Goal: Task Accomplishment & Management: Use online tool/utility

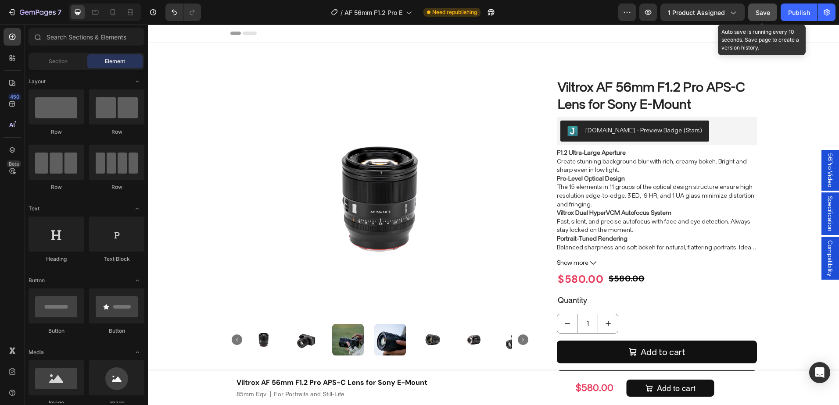
click at [757, 14] on span "Save" at bounding box center [762, 12] width 14 height 7
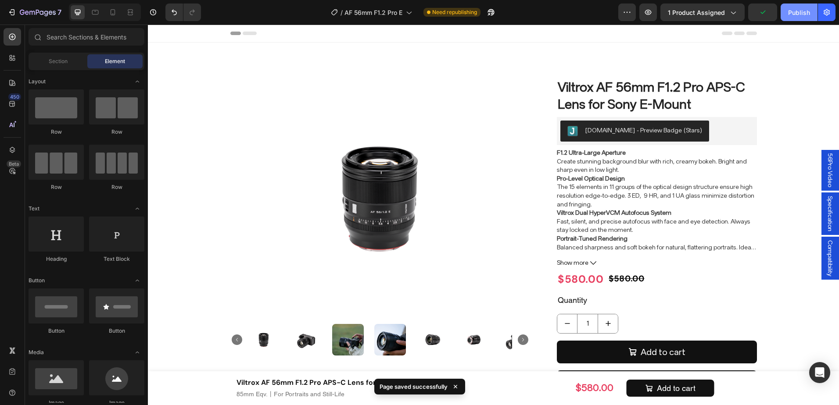
click at [793, 14] on div "Publish" at bounding box center [799, 12] width 22 height 9
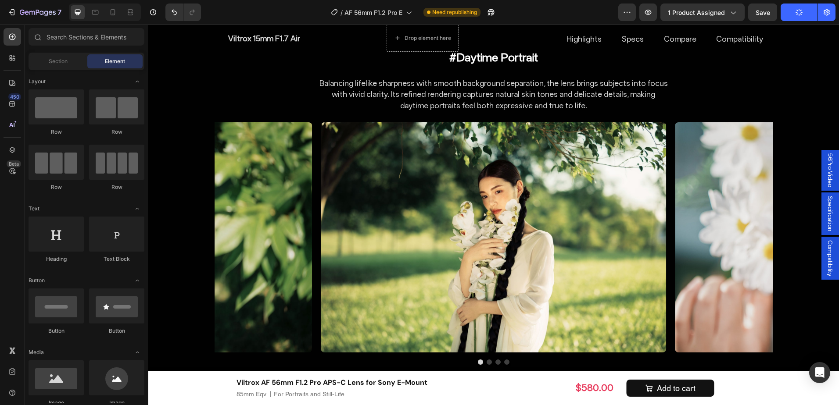
scroll to position [3072, 0]
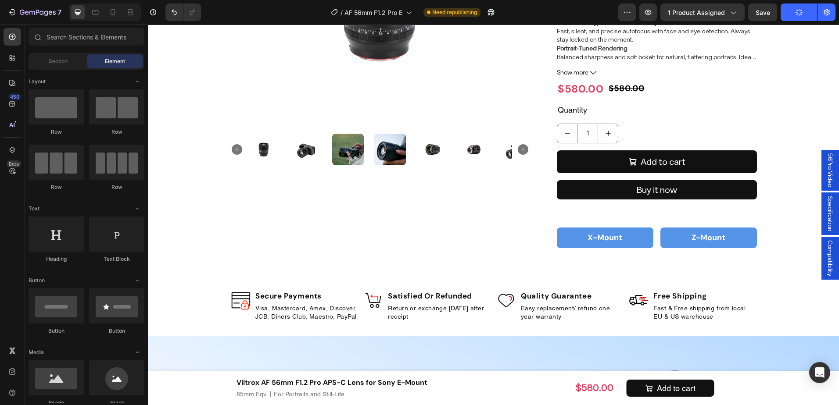
scroll to position [107, 0]
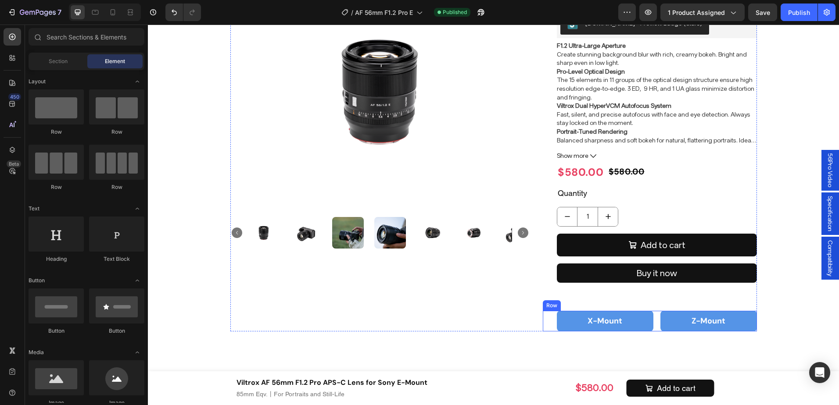
click at [652, 326] on div "X-Mount Button Z-[GEOGRAPHIC_DATA]" at bounding box center [650, 321] width 214 height 21
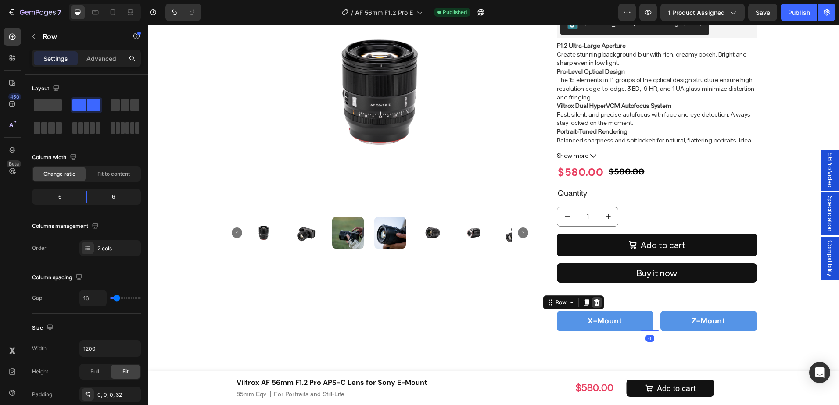
click at [594, 300] on icon at bounding box center [597, 302] width 6 height 6
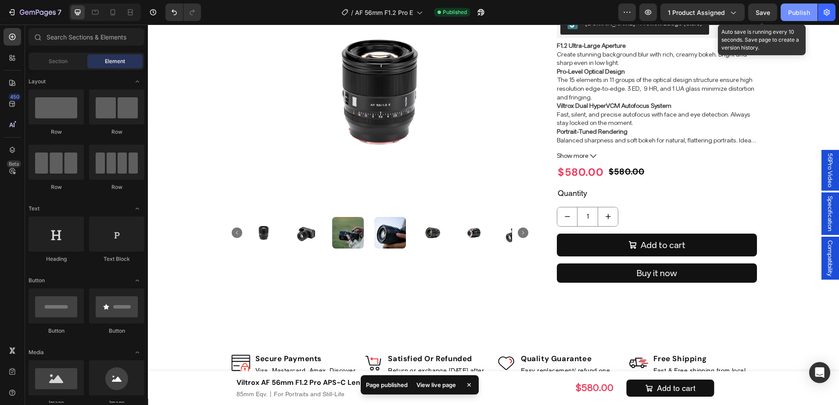
click at [768, 14] on span "Save" at bounding box center [762, 12] width 14 height 7
click at [793, 11] on div "Publish" at bounding box center [799, 12] width 22 height 9
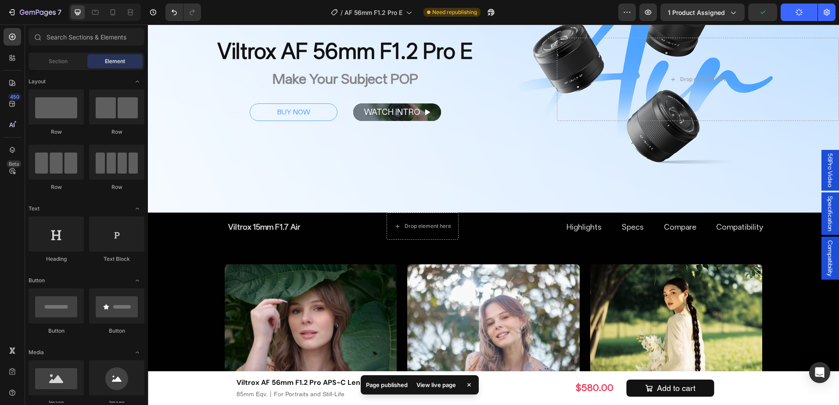
scroll to position [582, 0]
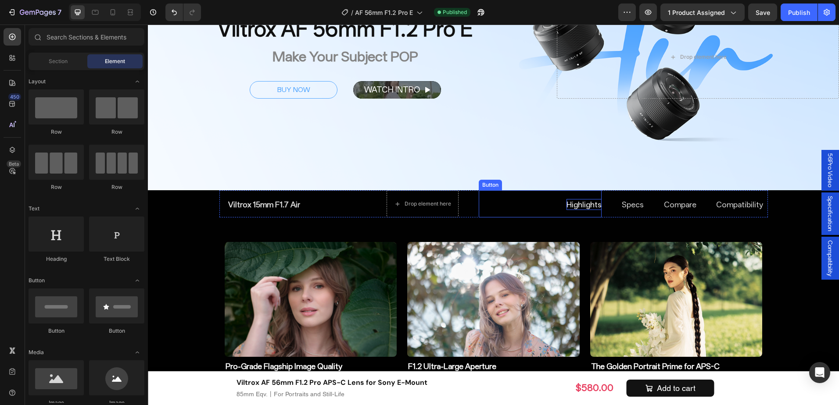
drag, startPoint x: 575, startPoint y: 200, endPoint x: 582, endPoint y: 201, distance: 8.0
click at [575, 200] on p "Highlights" at bounding box center [583, 204] width 35 height 11
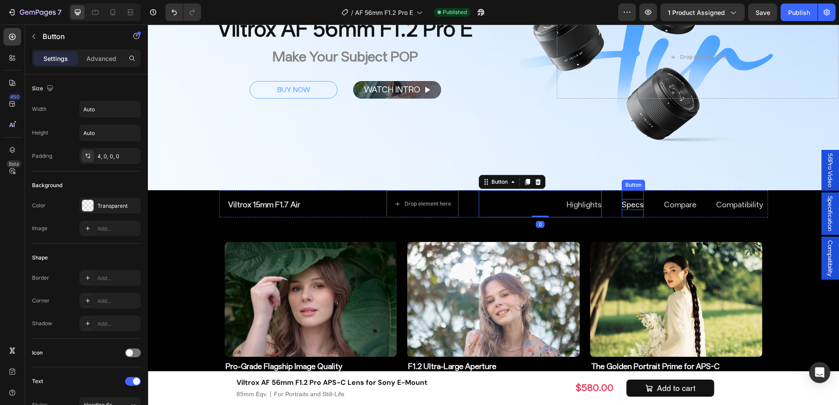
click at [635, 206] on p "Specs" at bounding box center [633, 204] width 22 height 11
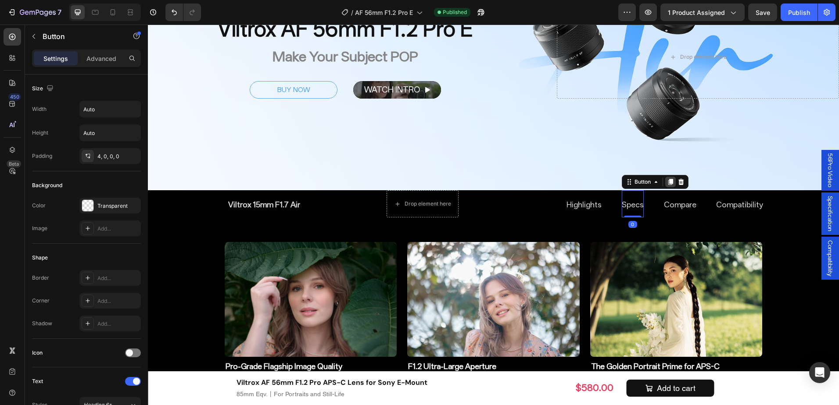
click at [668, 180] on icon at bounding box center [670, 182] width 5 height 6
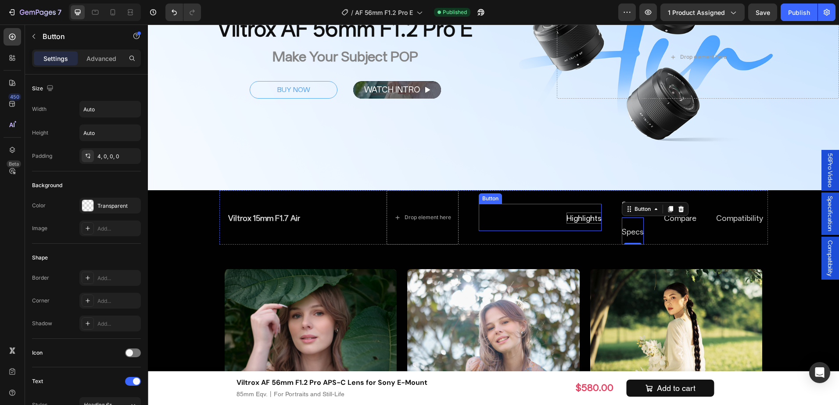
click at [581, 213] on p "Highlights" at bounding box center [583, 218] width 35 height 11
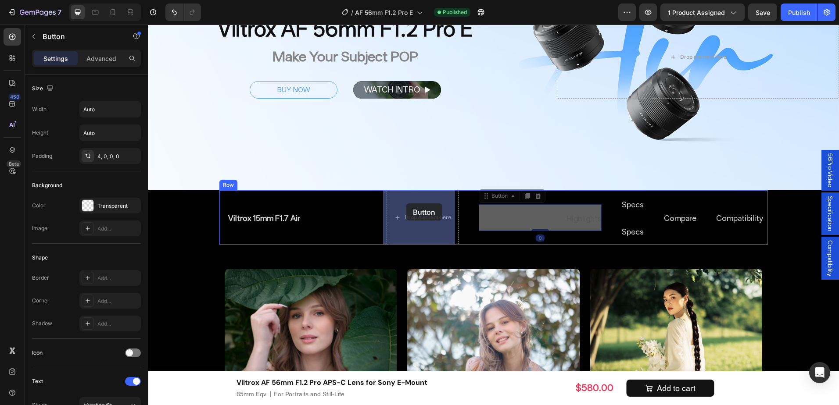
drag, startPoint x: 501, startPoint y: 194, endPoint x: 417, endPoint y: 199, distance: 84.8
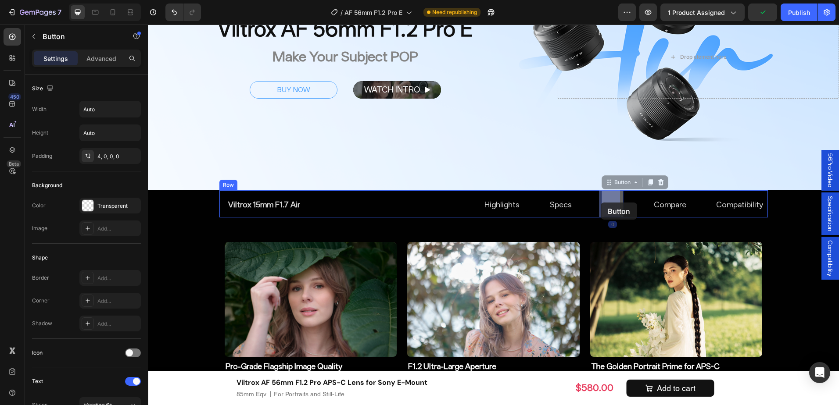
drag, startPoint x: 618, startPoint y: 182, endPoint x: 610, endPoint y: 208, distance: 27.7
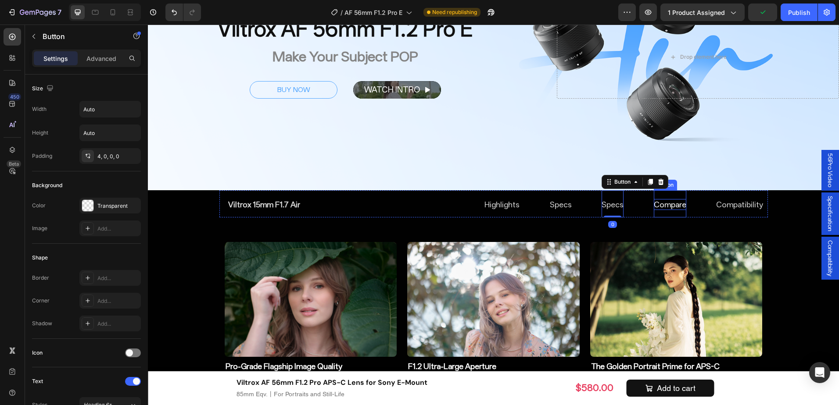
click at [665, 206] on p "Compare" at bounding box center [670, 204] width 32 height 11
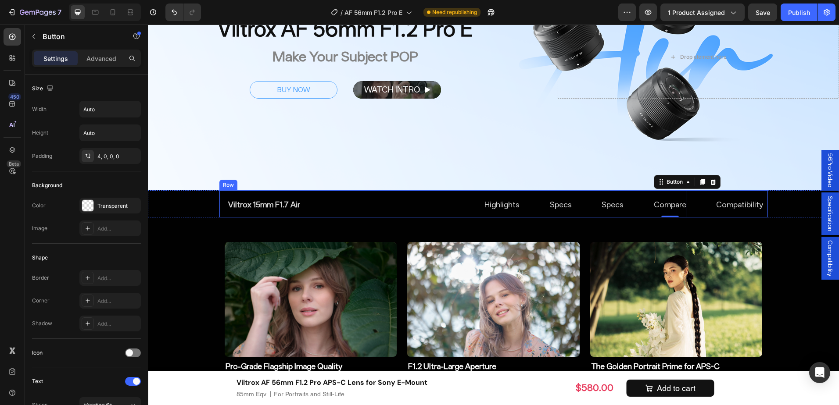
click at [584, 211] on div "Compare Button 0 Viltrox 15mm F1.7 Air Button Specs Button Compatibility Button…" at bounding box center [493, 203] width 548 height 27
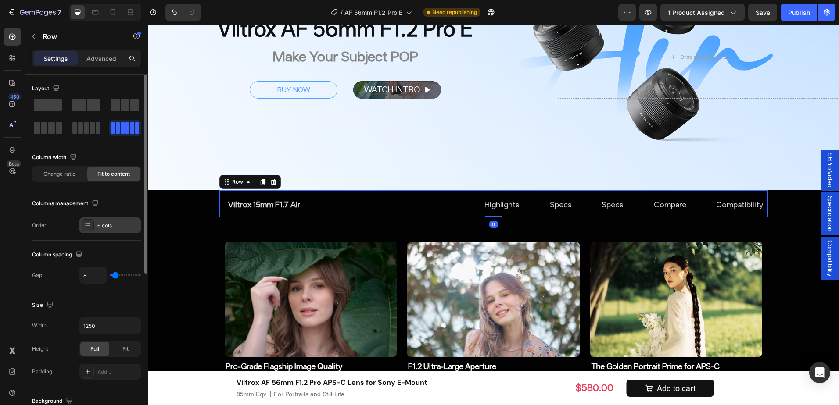
click at [109, 224] on div "6 cols" at bounding box center [117, 226] width 41 height 8
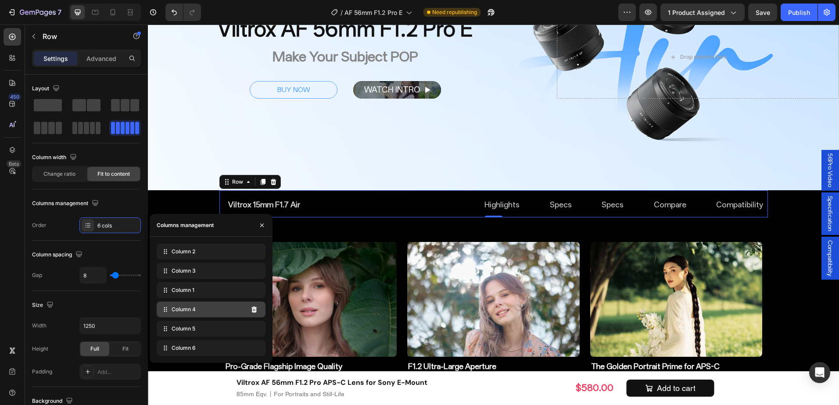
click at [189, 308] on span "Column 4" at bounding box center [184, 310] width 24 height 8
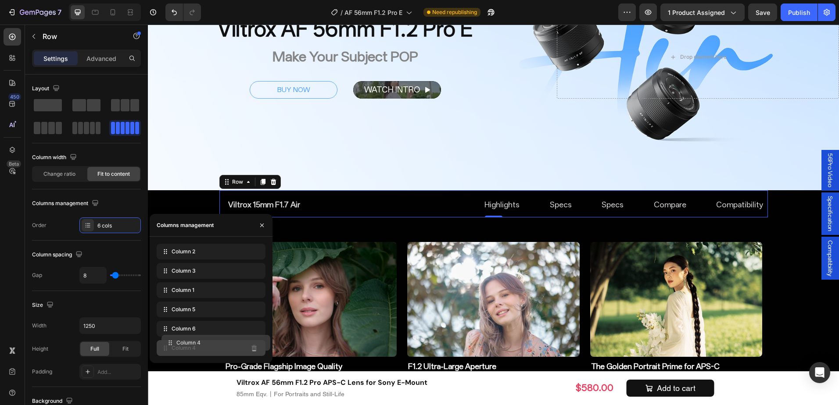
drag, startPoint x: 168, startPoint y: 314, endPoint x: 172, endPoint y: 350, distance: 36.2
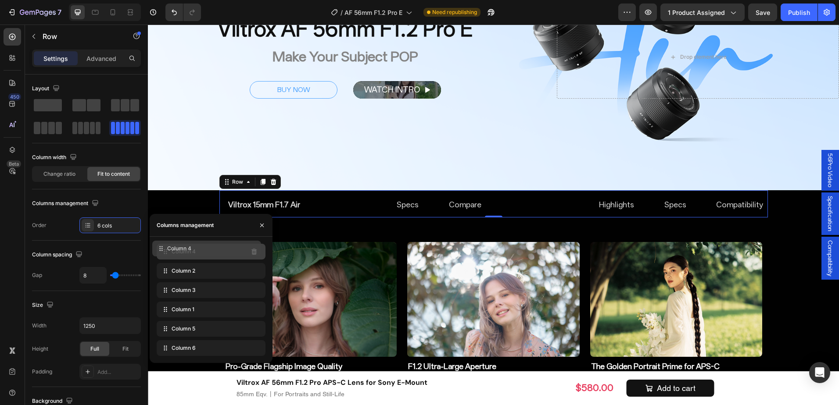
drag, startPoint x: 172, startPoint y: 350, endPoint x: 168, endPoint y: 250, distance: 99.7
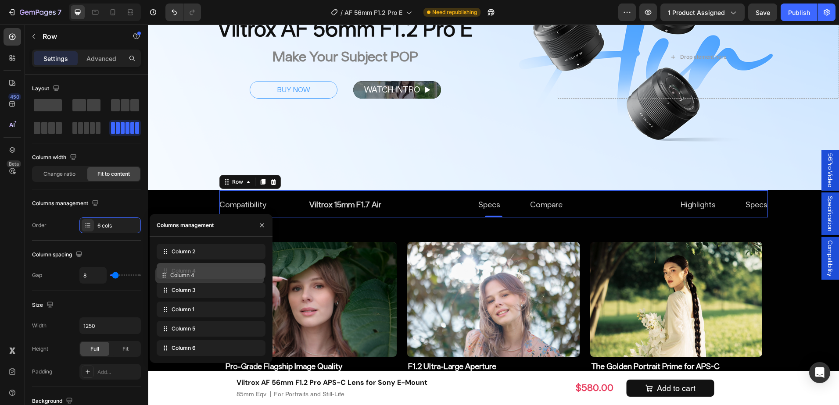
drag, startPoint x: 168, startPoint y: 250, endPoint x: 167, endPoint y: 274, distance: 23.7
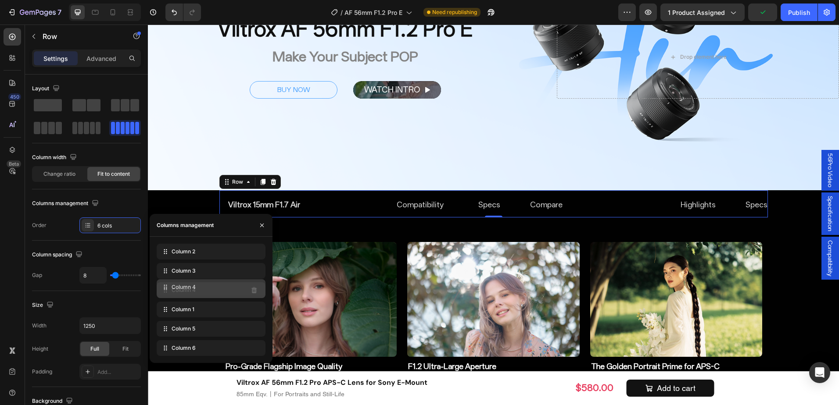
drag, startPoint x: 167, startPoint y: 274, endPoint x: 167, endPoint y: 290, distance: 16.2
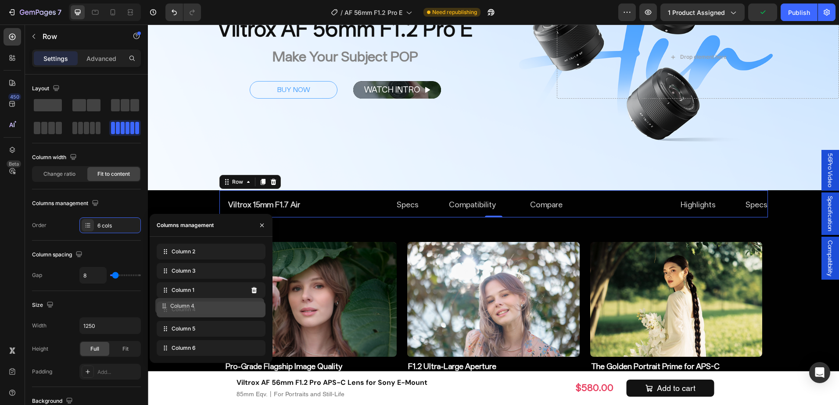
drag, startPoint x: 167, startPoint y: 290, endPoint x: 165, endPoint y: 306, distance: 15.8
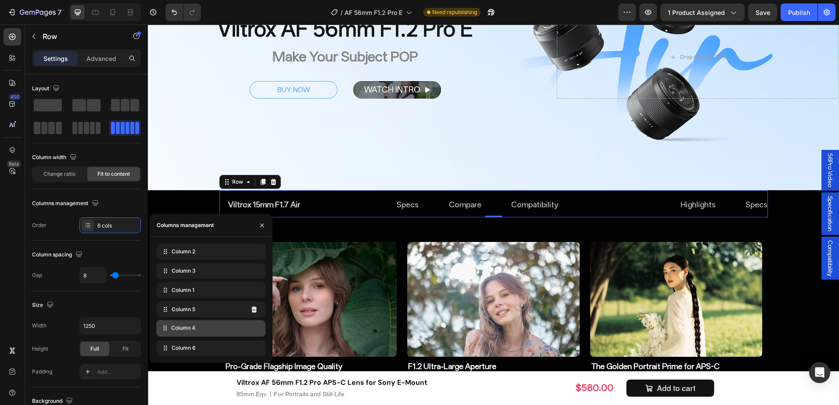
drag, startPoint x: 165, startPoint y: 306, endPoint x: 165, endPoint y: 324, distance: 18.4
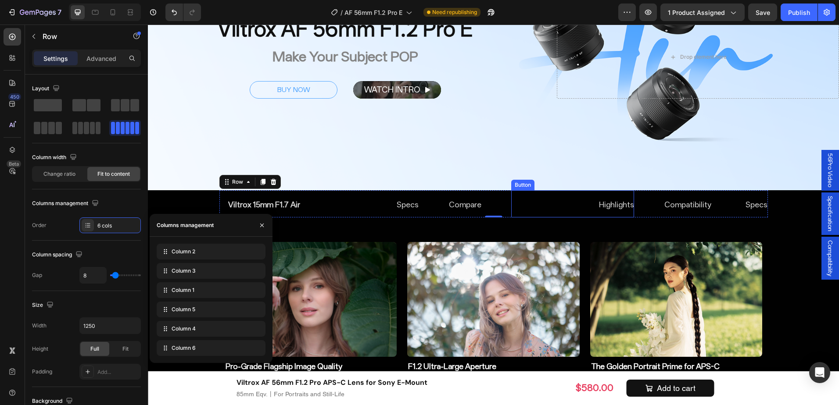
click at [547, 206] on div "Highlights Button" at bounding box center [572, 203] width 123 height 27
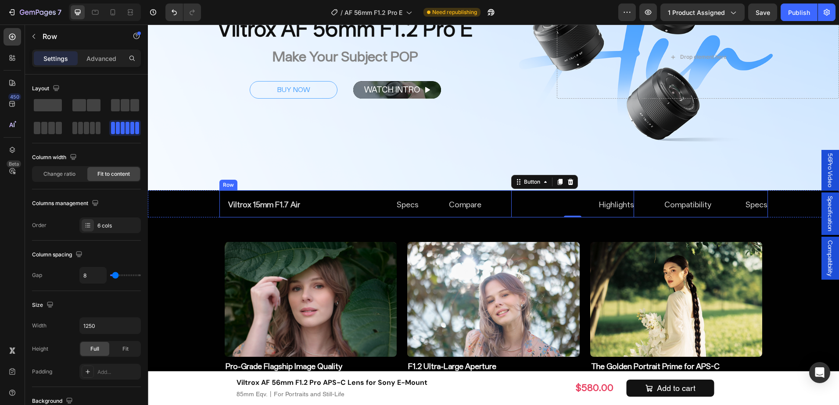
click at [428, 211] on div "Compare Button Viltrox 15mm F1.7 Air Button Specs Button Compatibility Button H…" at bounding box center [493, 203] width 548 height 27
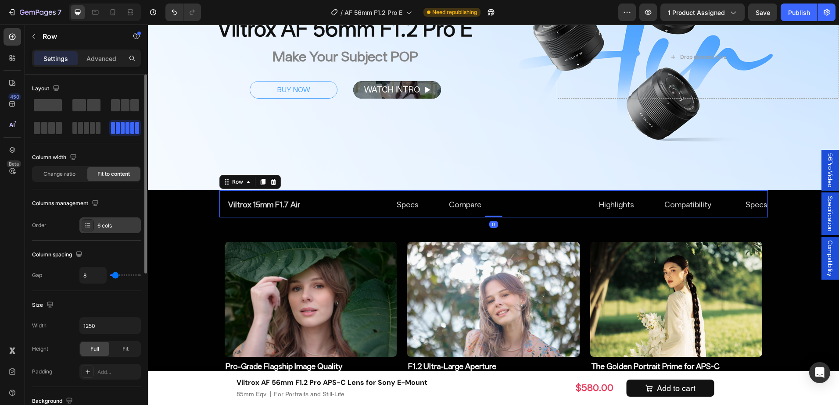
click at [103, 226] on div "6 cols" at bounding box center [117, 226] width 41 height 8
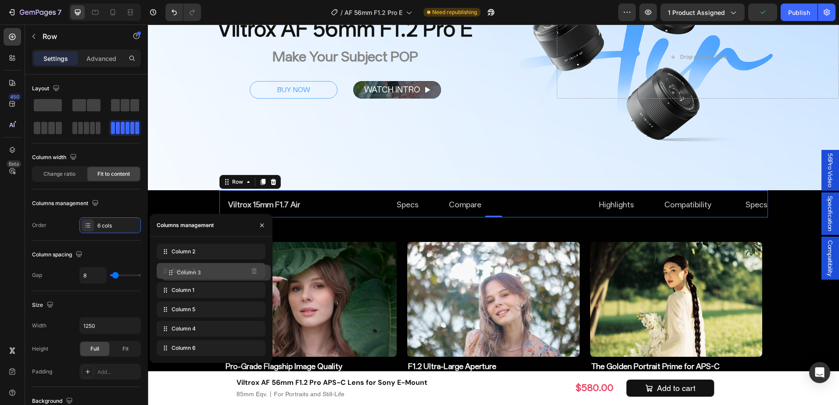
drag, startPoint x: 197, startPoint y: 275, endPoint x: 202, endPoint y: 276, distance: 5.5
click at [202, 276] on div "Column 3" at bounding box center [211, 271] width 109 height 16
drag, startPoint x: 202, startPoint y: 288, endPoint x: 202, endPoint y: 272, distance: 15.8
drag, startPoint x: 200, startPoint y: 306, endPoint x: 200, endPoint y: 272, distance: 34.2
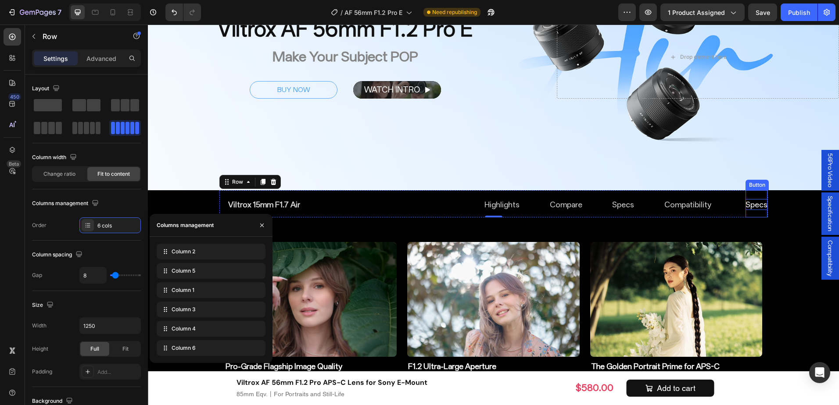
click at [750, 205] on p "Specs" at bounding box center [756, 204] width 22 height 11
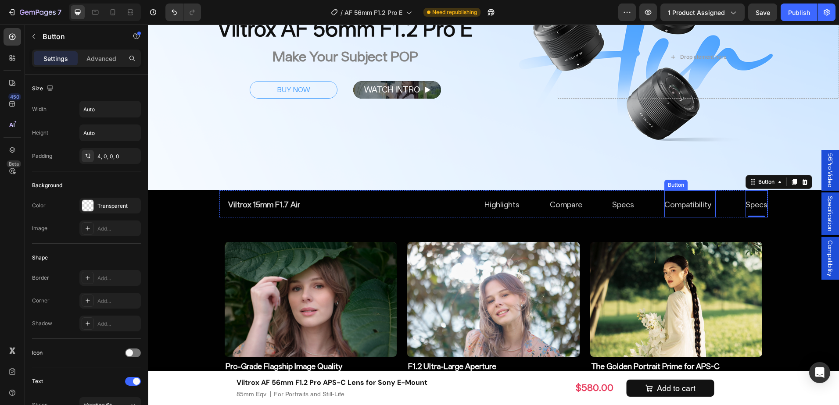
click at [682, 211] on div "Compatibility Button" at bounding box center [689, 203] width 51 height 27
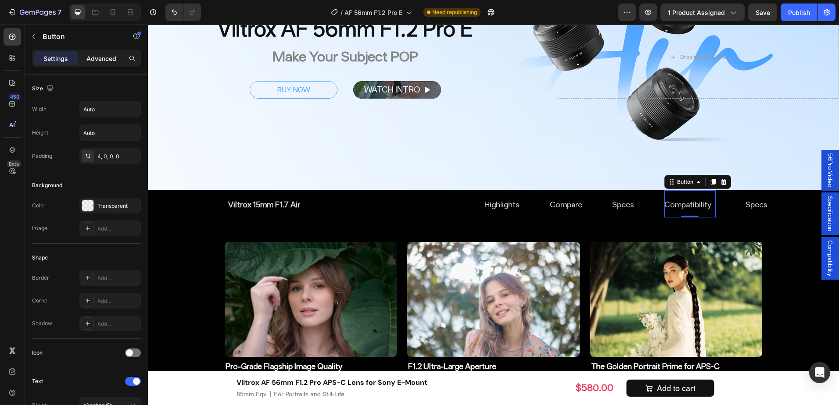
click at [90, 53] on div "Advanced" at bounding box center [101, 58] width 44 height 14
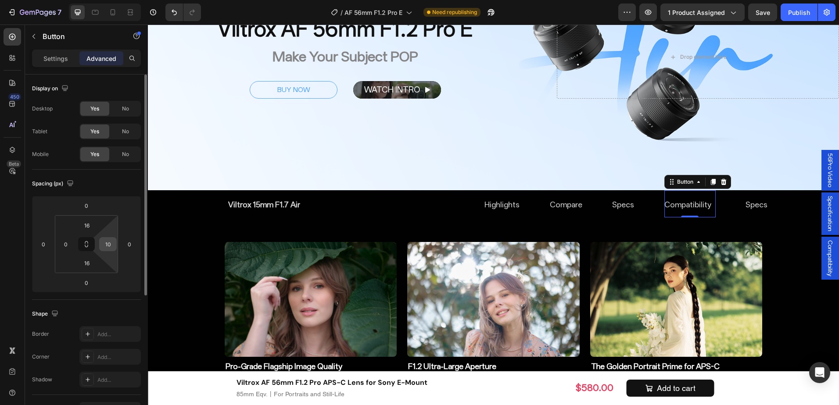
click at [111, 245] on input "10" at bounding box center [107, 244] width 13 height 13
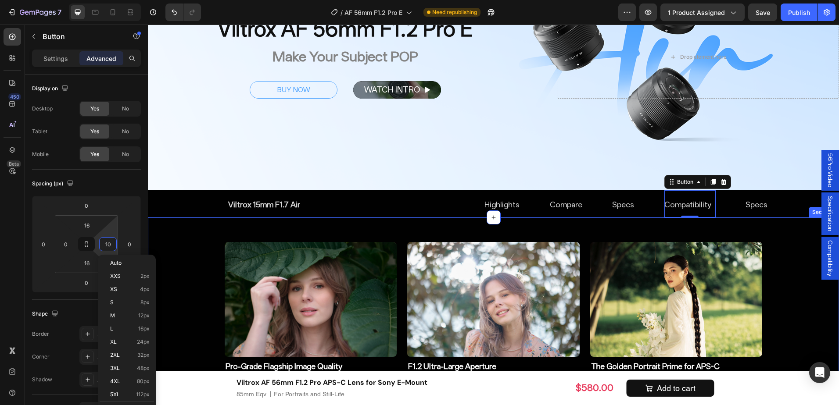
type input "0"
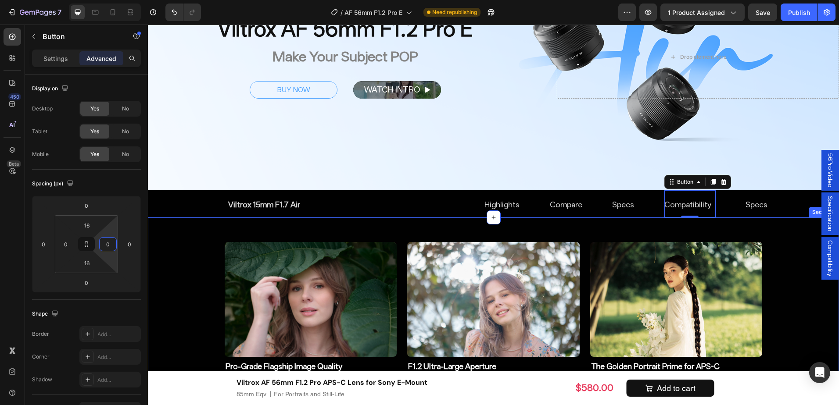
click at [782, 233] on div "Image Pro-Grade Flagship Image Quality Heading Edge-to-edge sharpness at wide o…" at bounding box center [493, 406] width 691 height 349
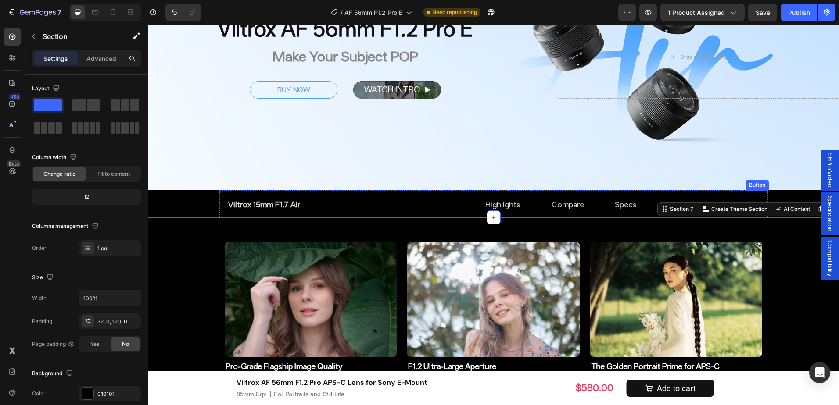
click at [750, 200] on p "Specs" at bounding box center [756, 204] width 22 height 11
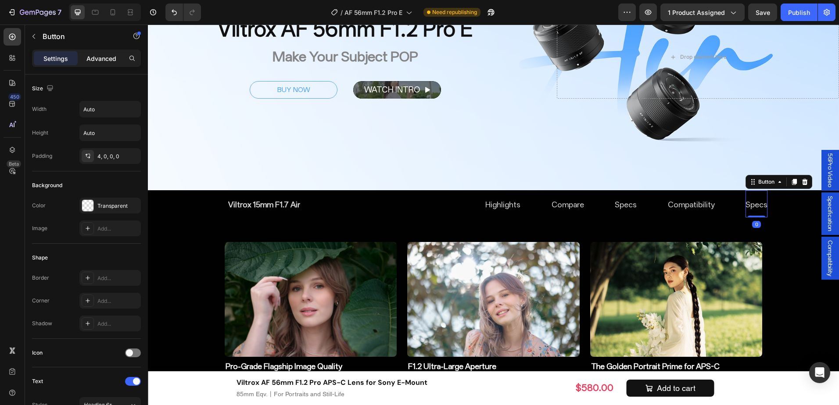
click at [111, 51] on div "Advanced" at bounding box center [101, 58] width 44 height 14
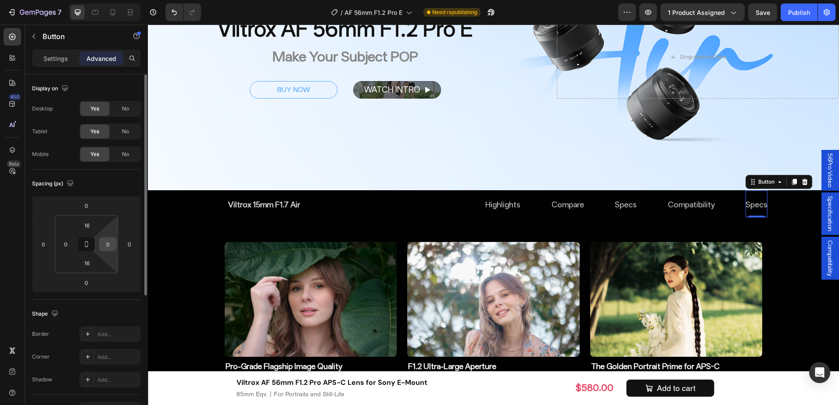
click at [105, 243] on input "0" at bounding box center [107, 244] width 13 height 13
click at [105, 243] on input "10" at bounding box center [107, 244] width 13 height 13
type input "10"
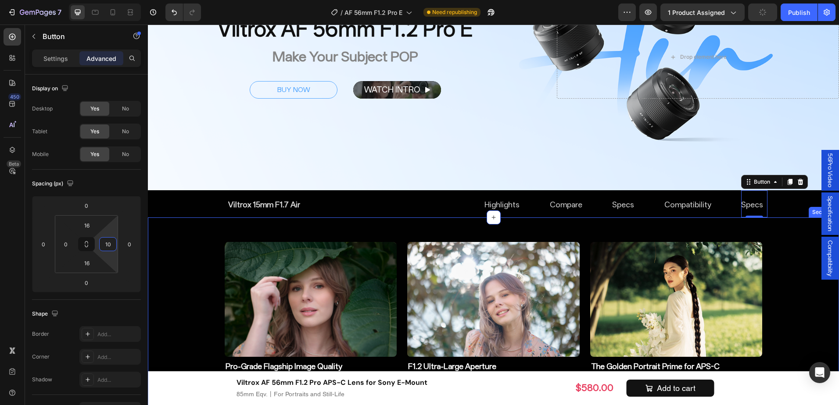
click at [797, 279] on div "Image Pro-Grade Flagship Image Quality Heading Edge-to-edge sharpness at wide o…" at bounding box center [493, 406] width 691 height 349
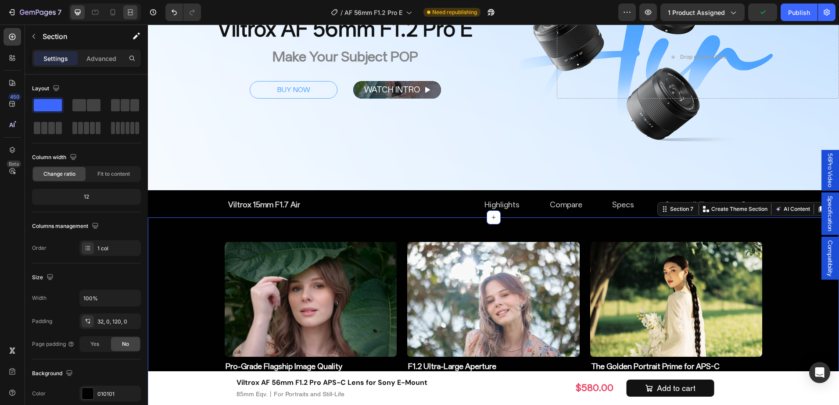
click at [131, 13] on icon at bounding box center [130, 12] width 9 height 9
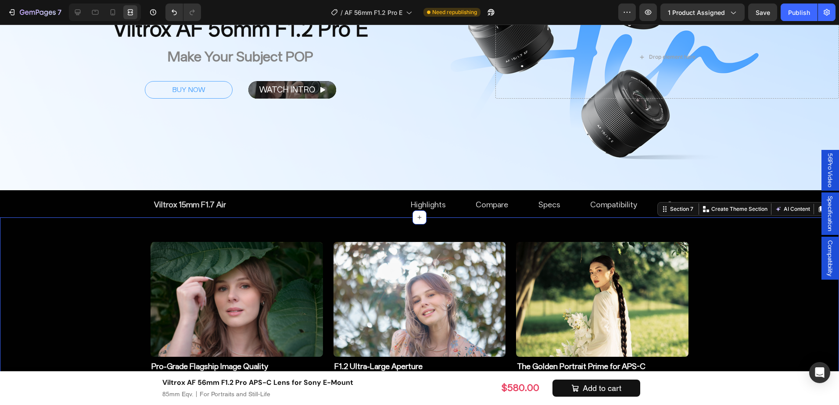
click at [768, 276] on div "Image Pro-Grade Flagship Image Quality Heading Edge-to-edge sharpness at wide o…" at bounding box center [419, 406] width 839 height 349
click at [738, 259] on div "Image Pro-Grade Flagship Image Quality Heading Edge-to-edge sharpness at wide o…" at bounding box center [419, 406] width 839 height 349
click at [330, 194] on div "Highlights Button" at bounding box center [384, 203] width 123 height 27
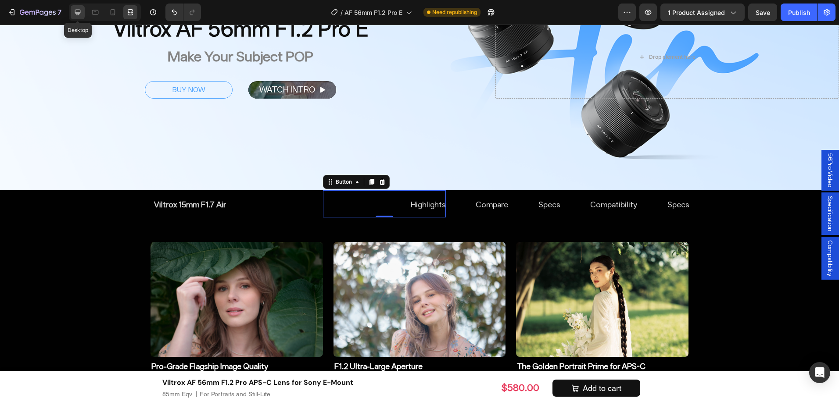
click at [81, 12] on icon at bounding box center [77, 12] width 9 height 9
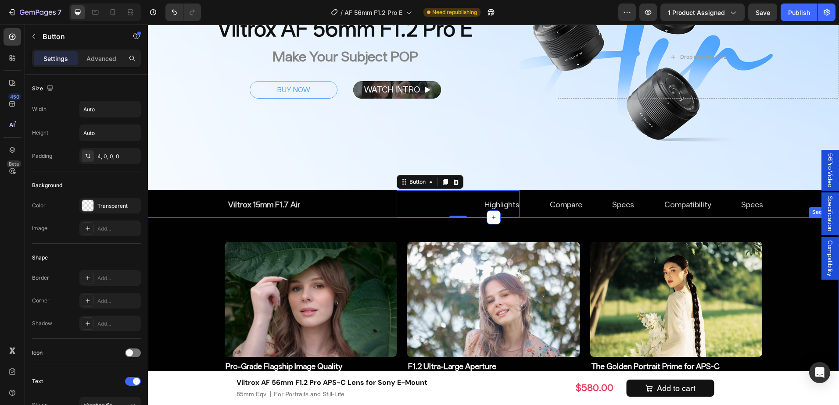
click at [788, 280] on div "Image Pro-Grade Flagship Image Quality Heading Edge-to-edge sharpness at wide o…" at bounding box center [493, 406] width 691 height 349
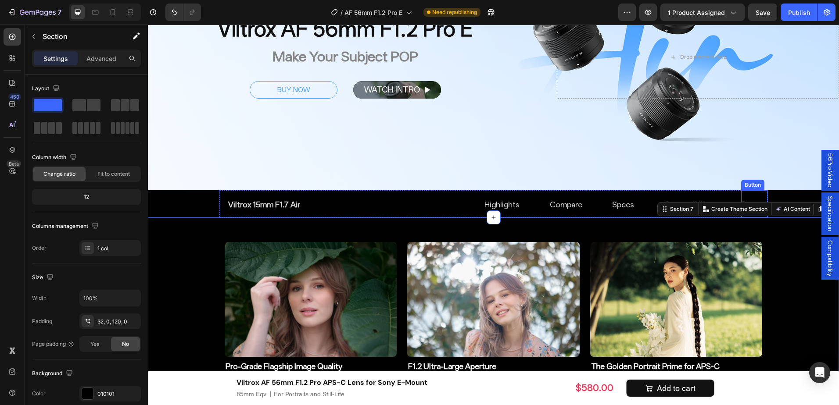
click at [747, 196] on div "Specs Button" at bounding box center [754, 203] width 26 height 27
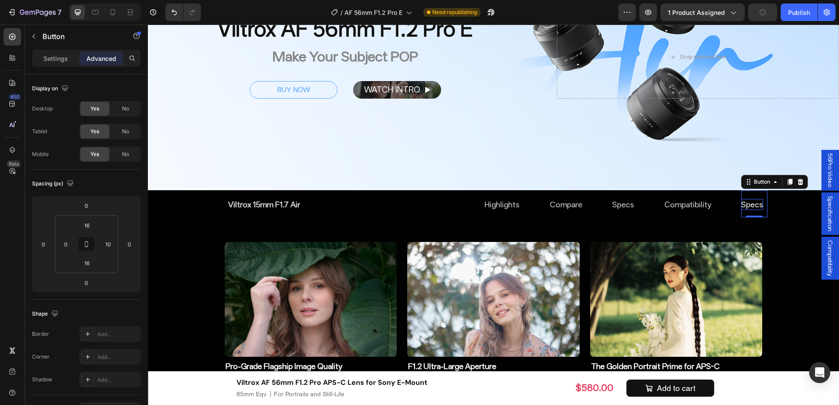
click at [746, 204] on p "Specs" at bounding box center [752, 204] width 22 height 11
click at [741, 204] on p "gallery" at bounding box center [751, 204] width 23 height 11
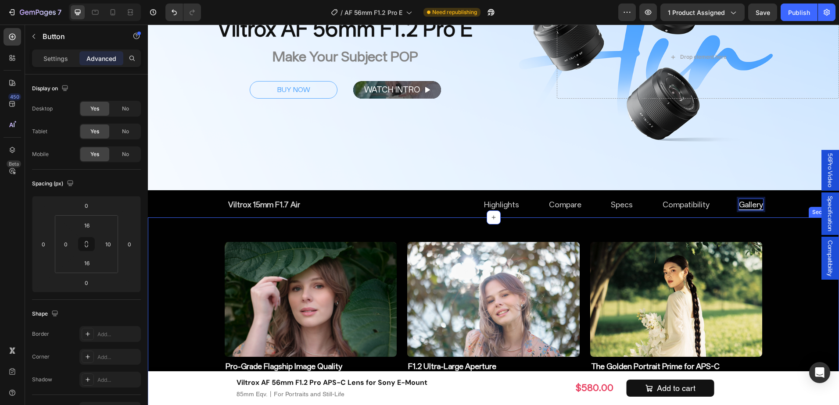
click at [769, 256] on div "Image Pro-Grade Flagship Image Quality Heading Edge-to-edge sharpness at wide o…" at bounding box center [493, 406] width 691 height 349
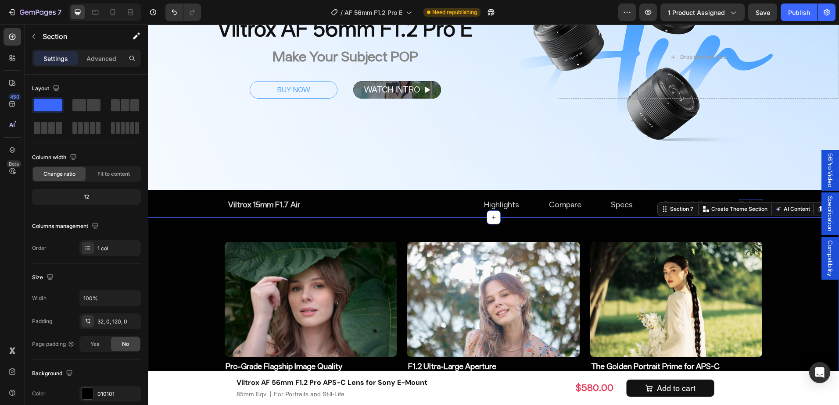
click at [777, 236] on div "Image Pro-Grade Flagship Image Quality Heading Edge-to-edge sharpness at wide o…" at bounding box center [493, 406] width 691 height 349
click at [696, 191] on div "Compatibility Button" at bounding box center [685, 203] width 47 height 27
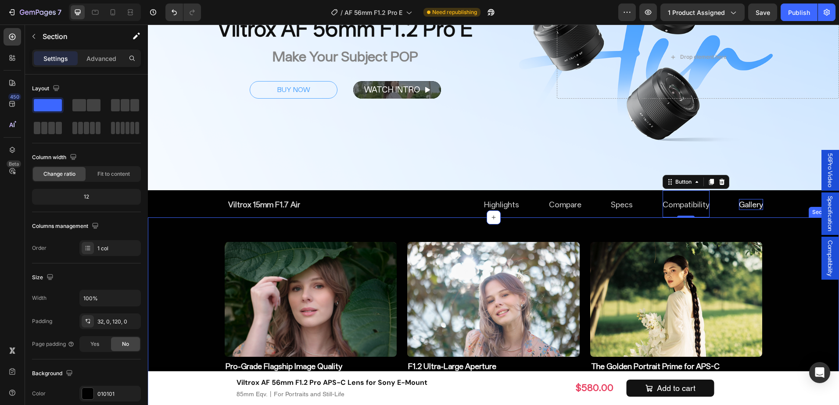
click at [791, 279] on div "Image Pro-Grade Flagship Image Quality Heading Edge-to-edge sharpness at wide o…" at bounding box center [493, 406] width 691 height 349
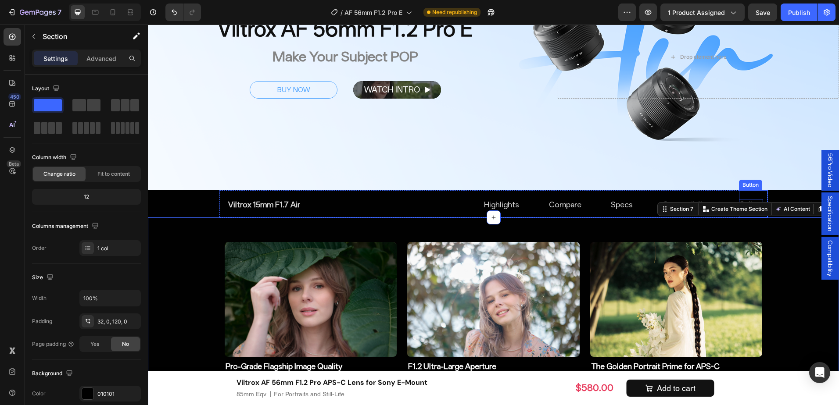
click at [740, 192] on div "Gallery Button" at bounding box center [753, 203] width 29 height 27
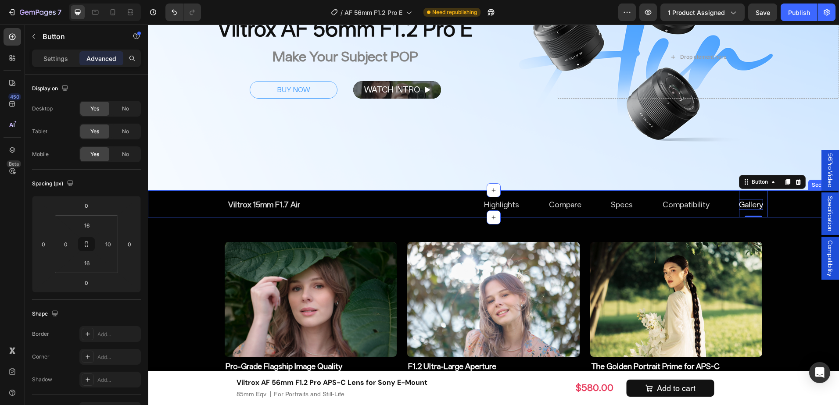
click at [790, 196] on div "Compare Button Viltrox 15mm F1.7 Air Button Specs Button Compatibility Button H…" at bounding box center [493, 203] width 691 height 27
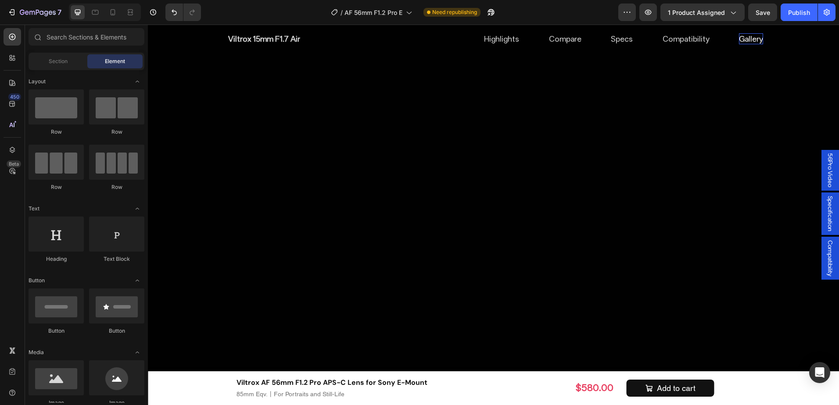
scroll to position [4102, 0]
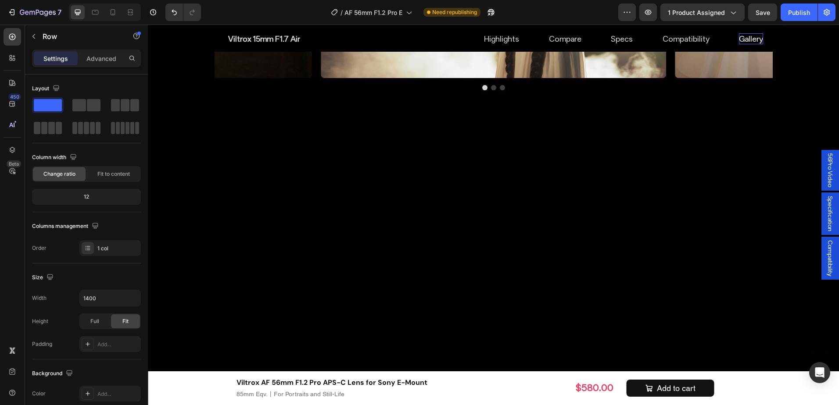
scroll to position [3970, 0]
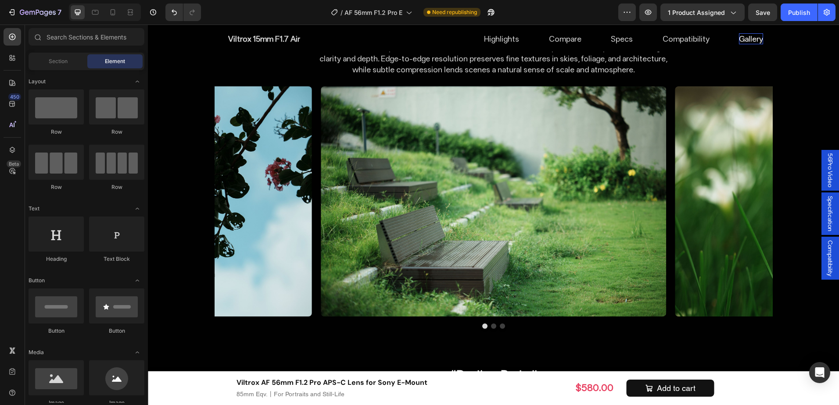
scroll to position [3338, 0]
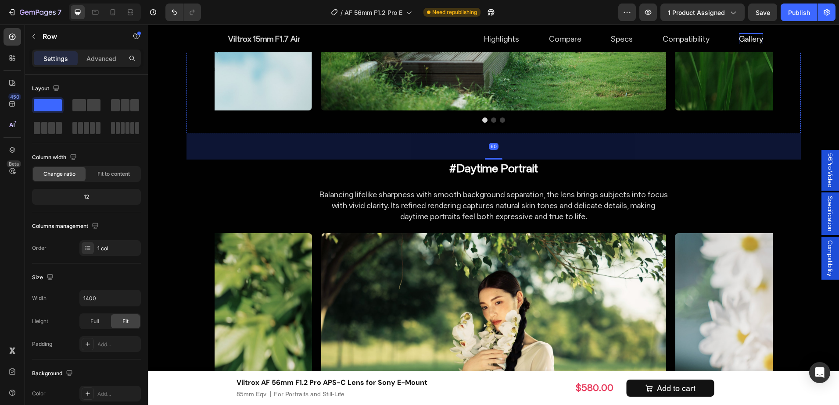
scroll to position [3162, 0]
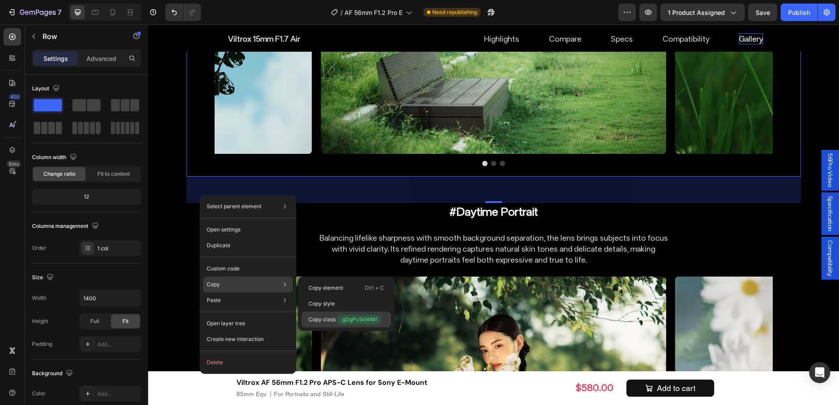
click at [319, 320] on p "Copy class .gDgPvSkWM1" at bounding box center [344, 320] width 73 height 10
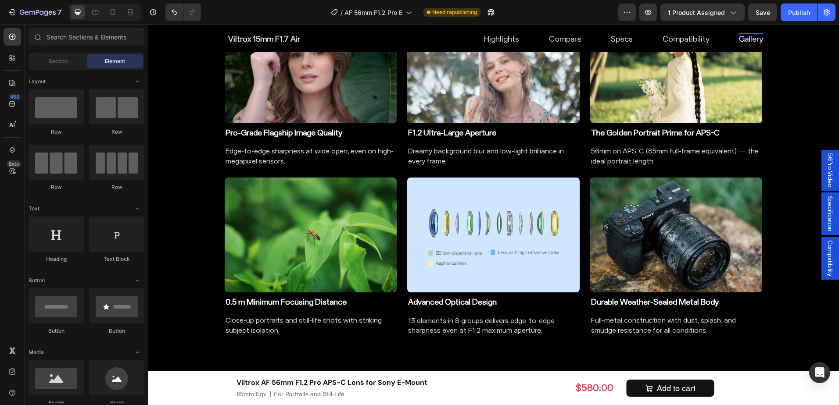
scroll to position [485, 0]
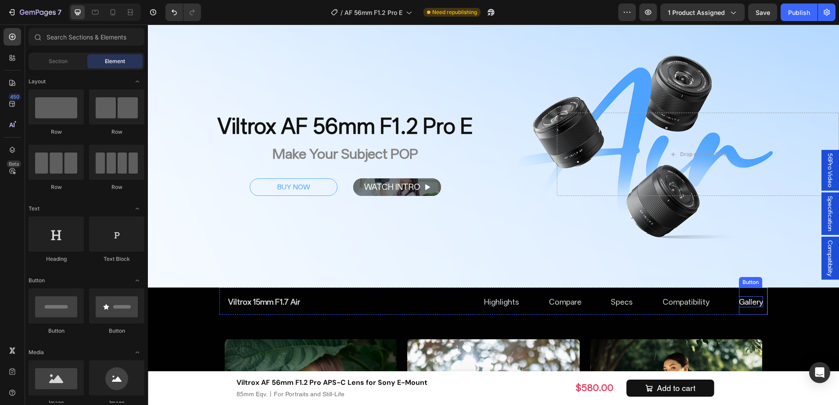
click at [755, 304] on p "Gallery" at bounding box center [751, 302] width 24 height 11
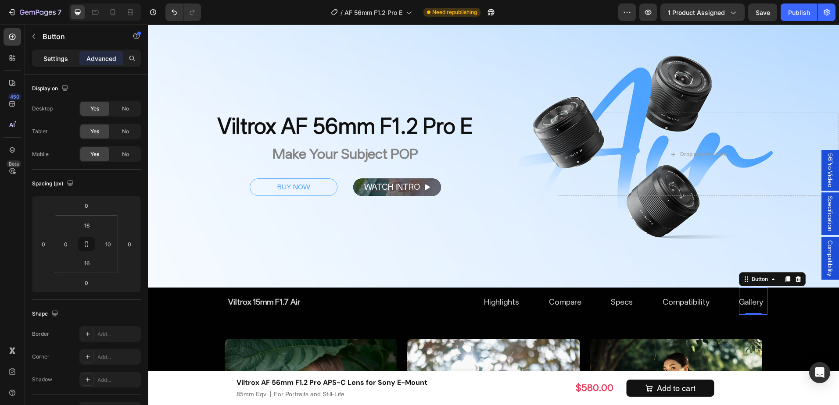
click at [50, 53] on div "Settings" at bounding box center [56, 58] width 44 height 14
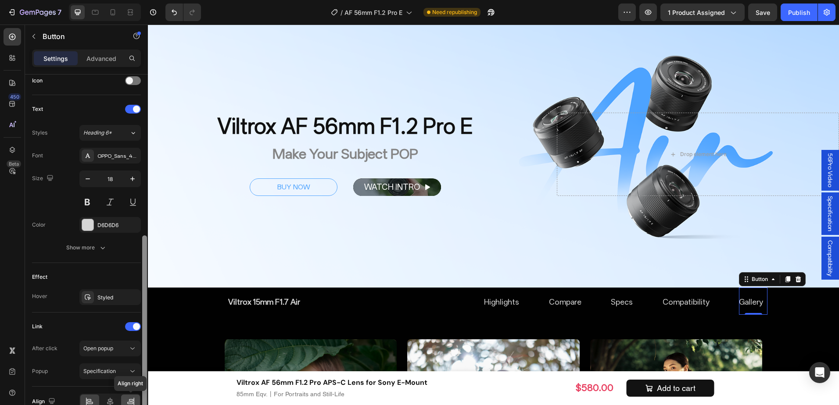
scroll to position [292, 0]
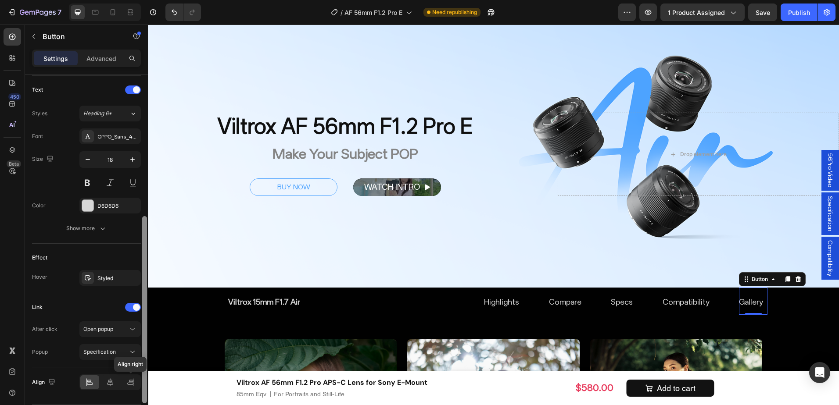
drag, startPoint x: 143, startPoint y: 243, endPoint x: 136, endPoint y: 397, distance: 154.2
click at [136, 397] on div "Size Width Auto Height Auto Padding 4, 0, 0, 0 Background Color Transparent Ima…" at bounding box center [86, 253] width 123 height 356
click at [125, 326] on div "Open popup" at bounding box center [105, 329] width 45 height 8
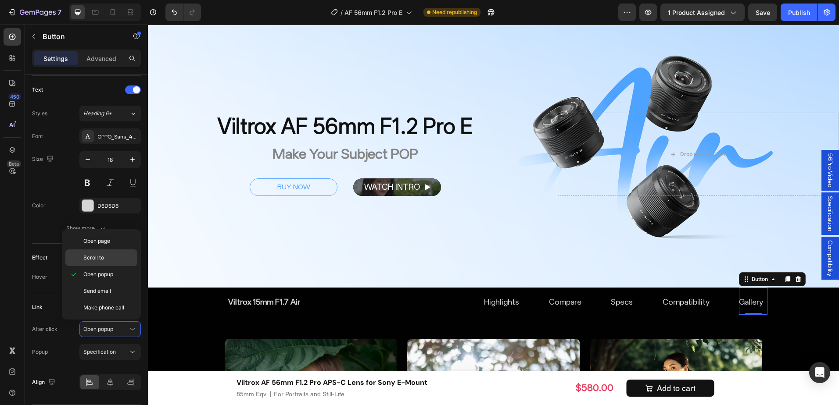
click at [107, 261] on p "Scroll to" at bounding box center [108, 258] width 50 height 8
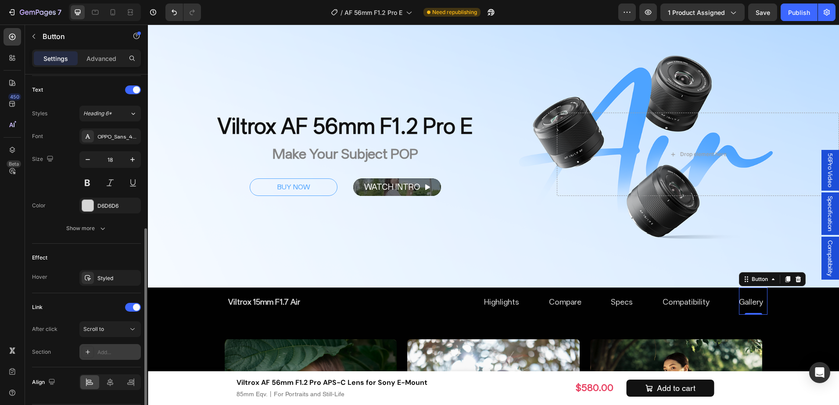
click at [112, 347] on div "Add..." at bounding box center [109, 352] width 61 height 16
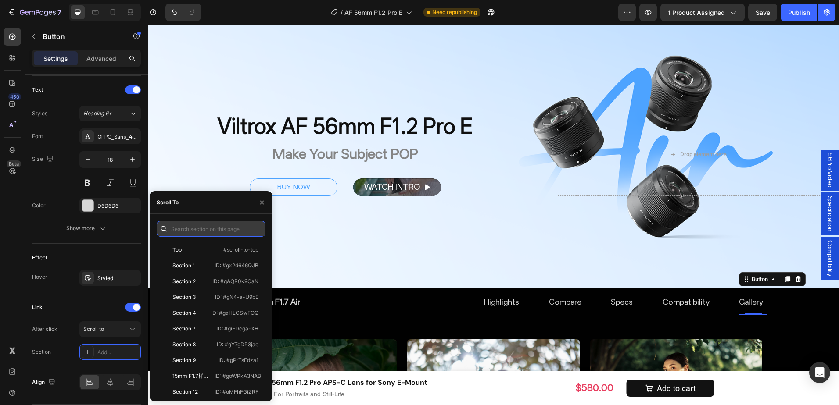
click at [192, 230] on input "text" at bounding box center [211, 229] width 109 height 16
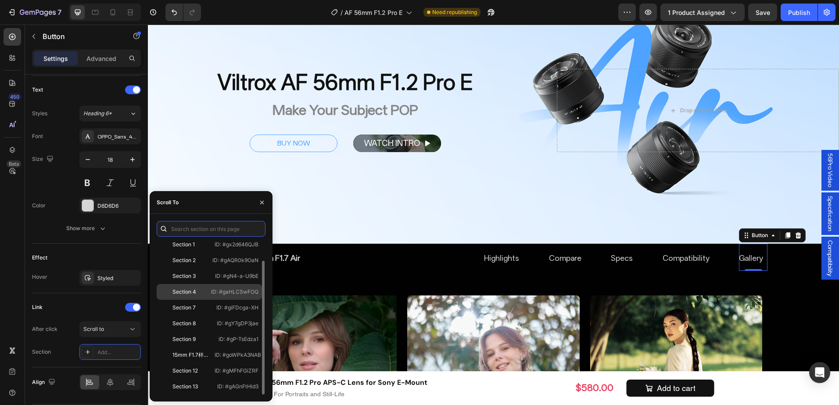
scroll to position [572, 0]
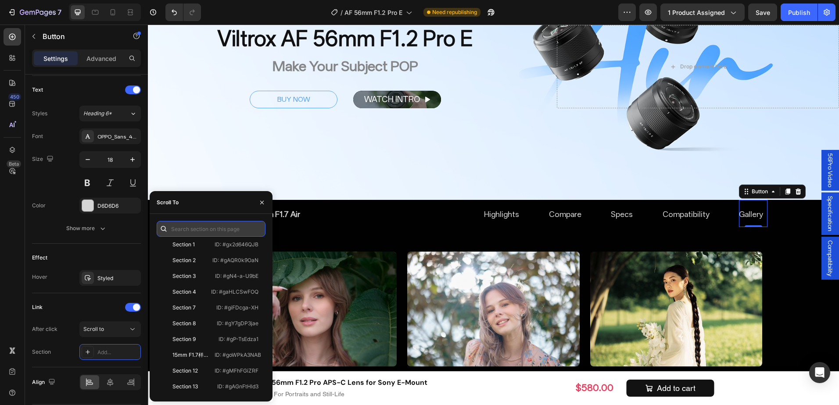
click at [215, 230] on input "text" at bounding box center [211, 229] width 109 height 16
paste input ".gDgPvSkWM1"
type input ".gDgPvSkWM1"
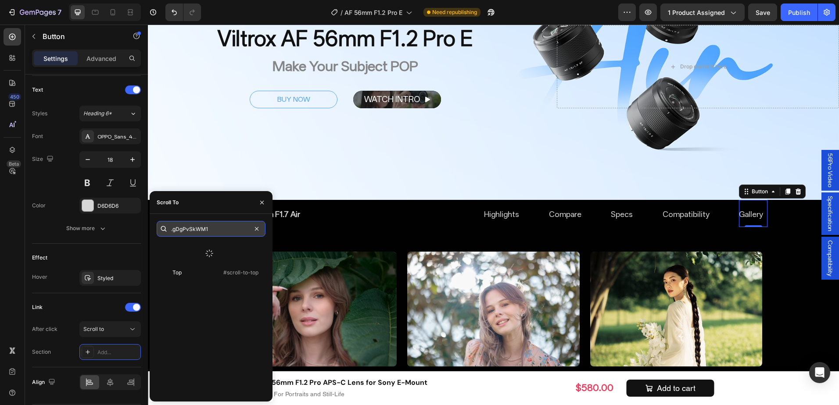
scroll to position [0, 0]
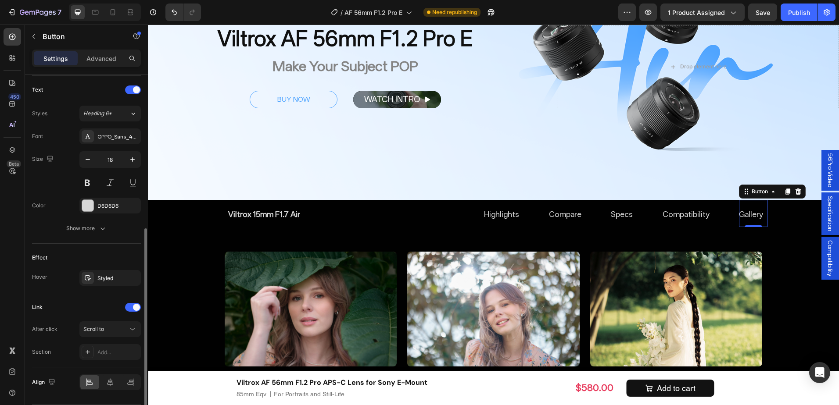
click at [44, 351] on div "Section" at bounding box center [41, 352] width 19 height 8
click at [111, 331] on div "Scroll to" at bounding box center [105, 329] width 45 height 8
click at [35, 291] on div "Effect Hover Styled" at bounding box center [86, 269] width 109 height 50
click at [795, 192] on icon at bounding box center [798, 192] width 6 height 6
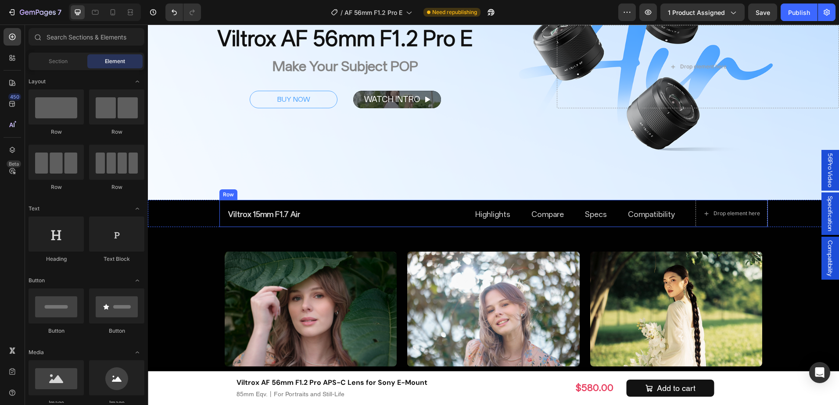
click at [688, 215] on div "Compare Button Viltrox 15mm F1.7 Air Button Specs Button Compatibility Button H…" at bounding box center [493, 213] width 548 height 27
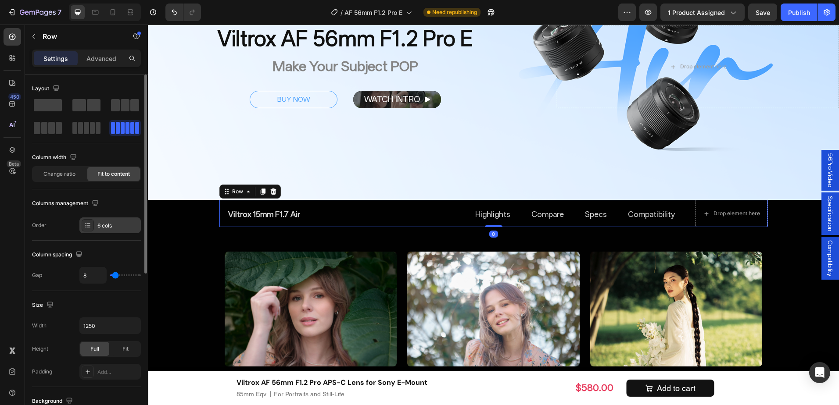
click at [104, 222] on div "6 cols" at bounding box center [117, 226] width 41 height 8
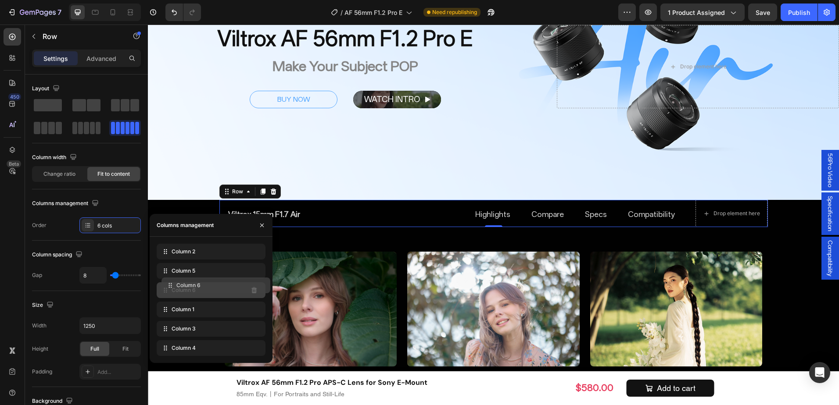
drag, startPoint x: 184, startPoint y: 350, endPoint x: 189, endPoint y: 288, distance: 62.9
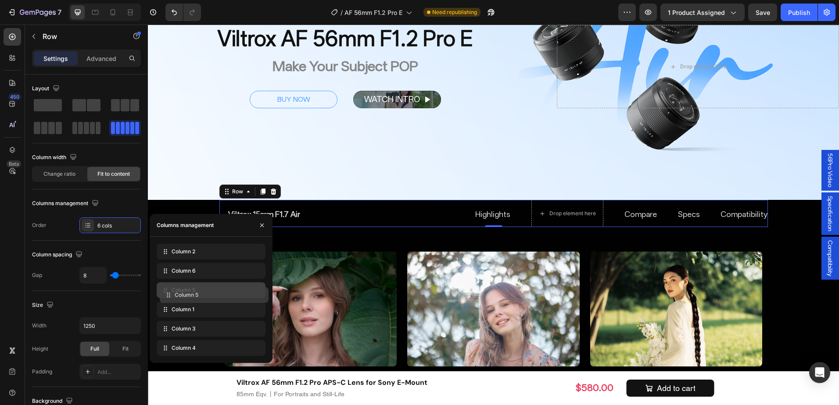
drag, startPoint x: 198, startPoint y: 272, endPoint x: 201, endPoint y: 297, distance: 24.3
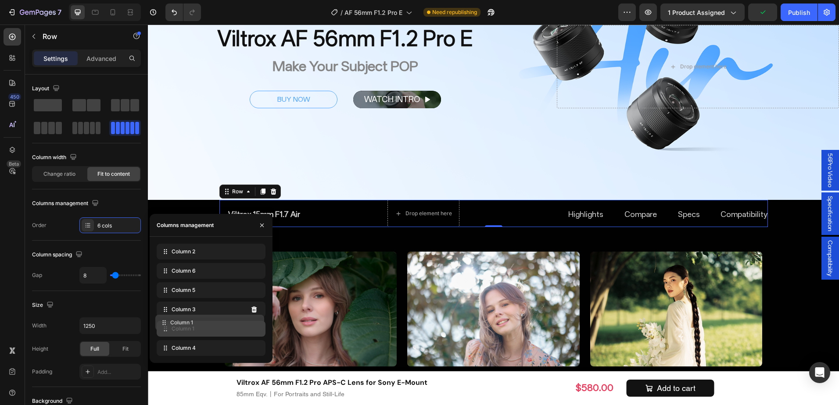
drag, startPoint x: 193, startPoint y: 311, endPoint x: 192, endPoint y: 326, distance: 15.9
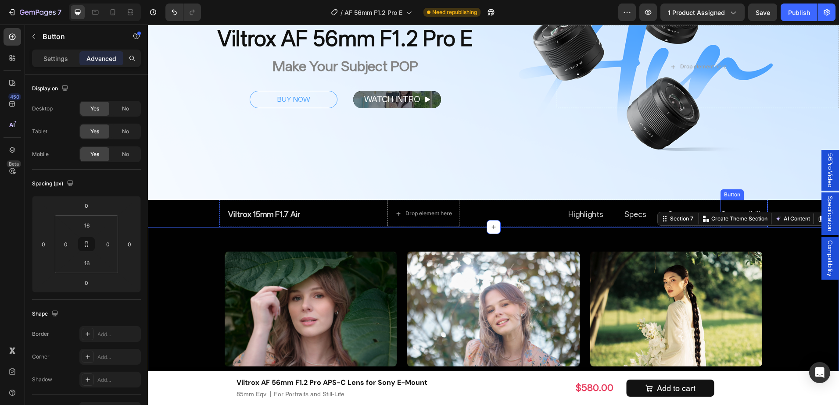
click at [740, 205] on div "Compatibility Button" at bounding box center [743, 213] width 47 height 27
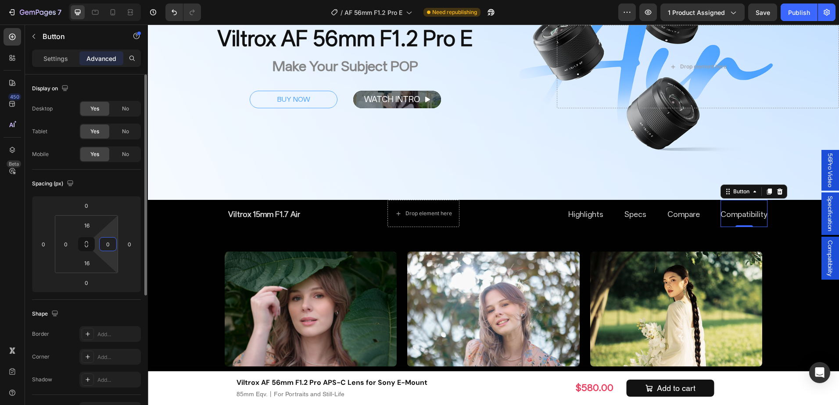
click at [111, 242] on input "0" at bounding box center [107, 244] width 13 height 13
type input "10"
click at [0, 0] on div "Spacing (px) 0 0 0 0 16 0 16 10" at bounding box center [0, 0] width 0 height 0
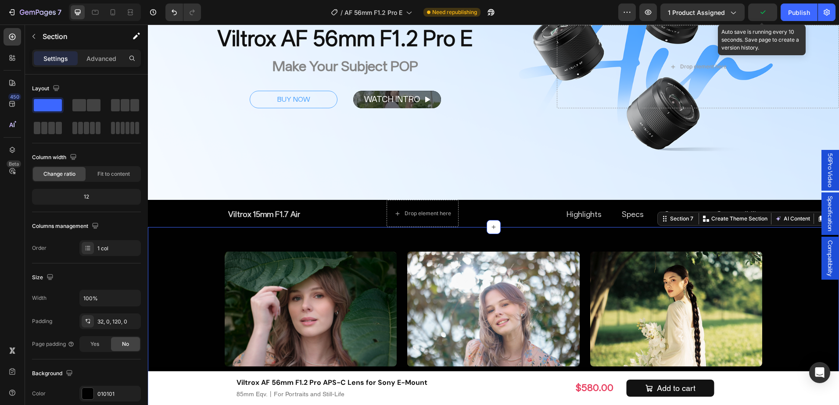
click at [761, 11] on icon "button" at bounding box center [762, 12] width 9 height 9
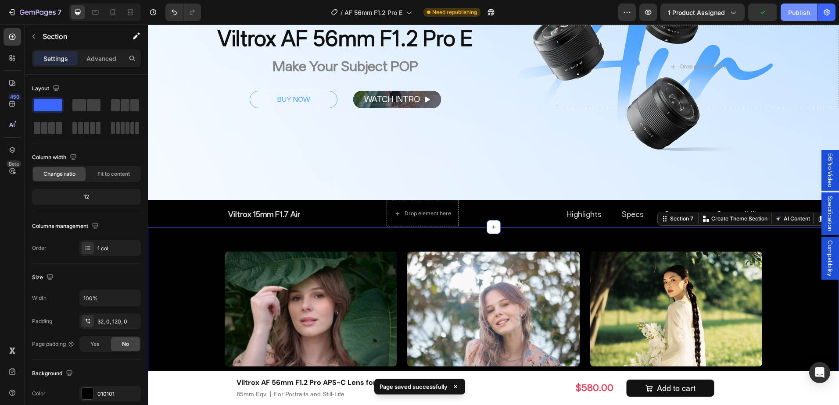
click at [795, 9] on div "Publish" at bounding box center [799, 12] width 22 height 9
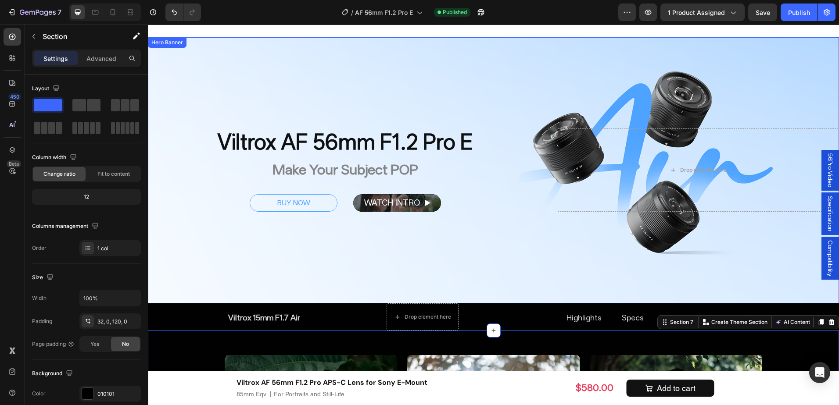
scroll to position [441, 0]
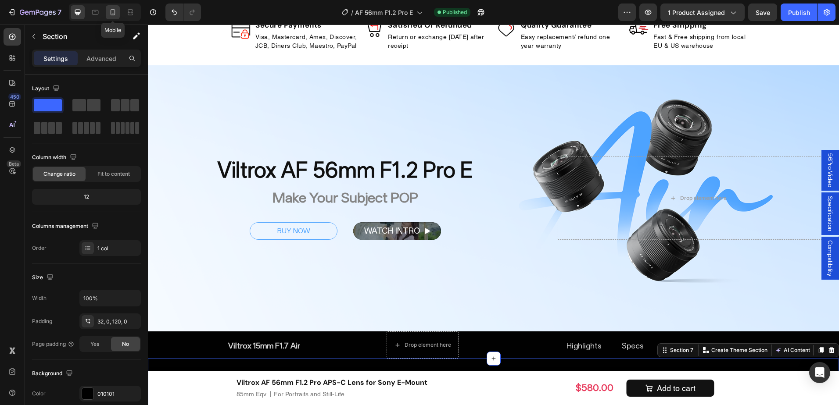
click at [114, 12] on icon at bounding box center [112, 12] width 9 height 9
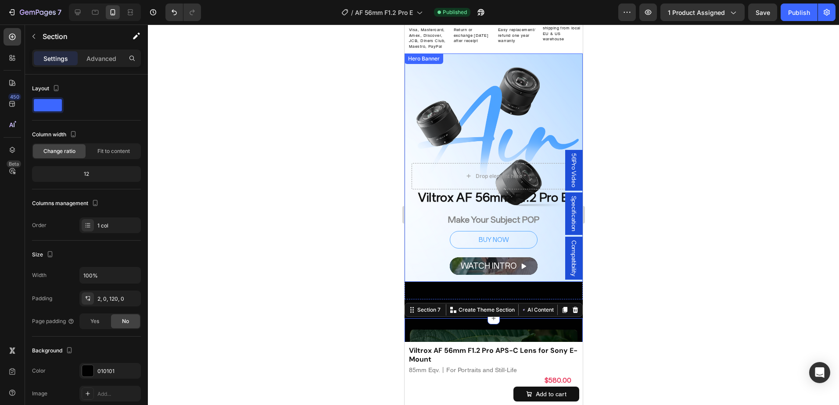
scroll to position [392, 0]
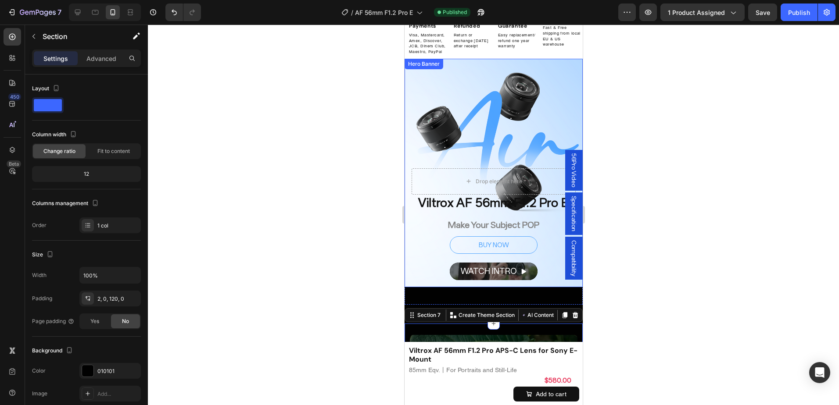
click at [630, 128] on div at bounding box center [493, 215] width 691 height 381
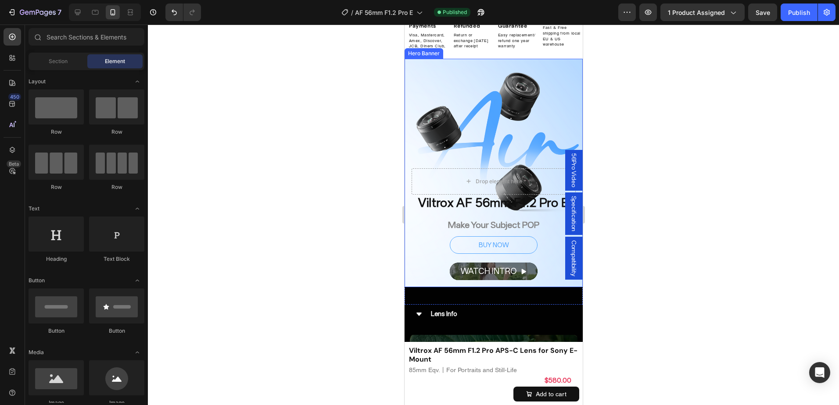
click at [561, 128] on div "Overlay" at bounding box center [493, 173] width 178 height 229
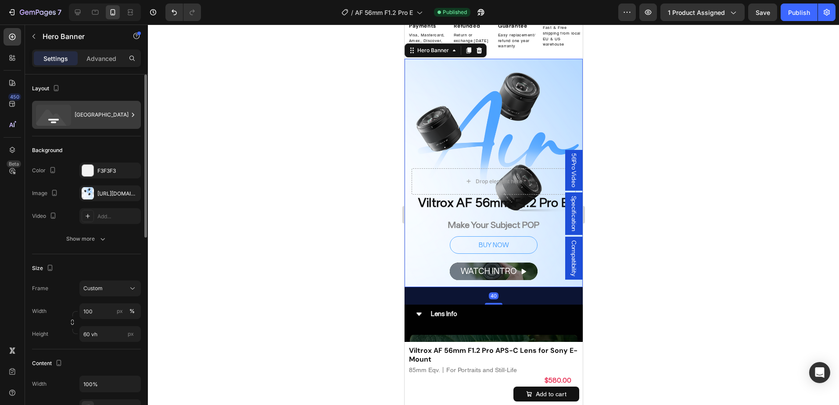
click at [104, 116] on div "[GEOGRAPHIC_DATA]" at bounding box center [102, 115] width 54 height 20
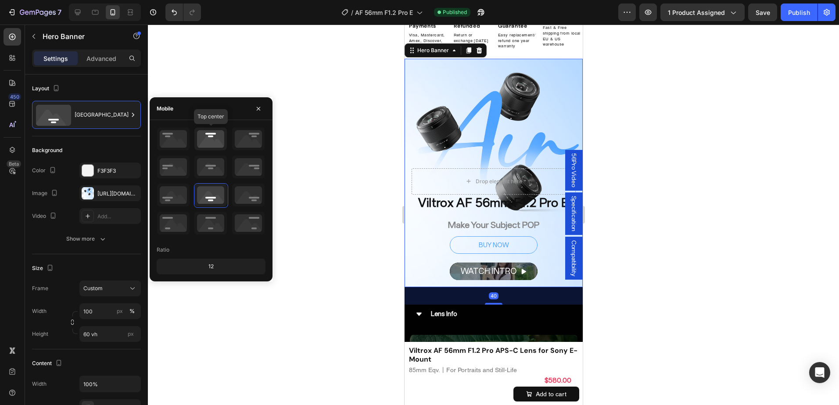
click at [206, 137] on icon at bounding box center [210, 139] width 32 height 23
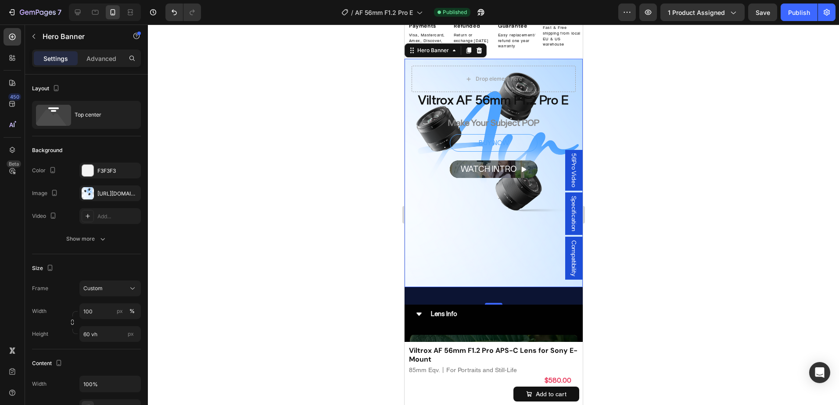
click at [531, 251] on div "Overlay" at bounding box center [493, 173] width 178 height 229
click at [108, 187] on div "[URL][DOMAIN_NAME]" at bounding box center [109, 194] width 61 height 16
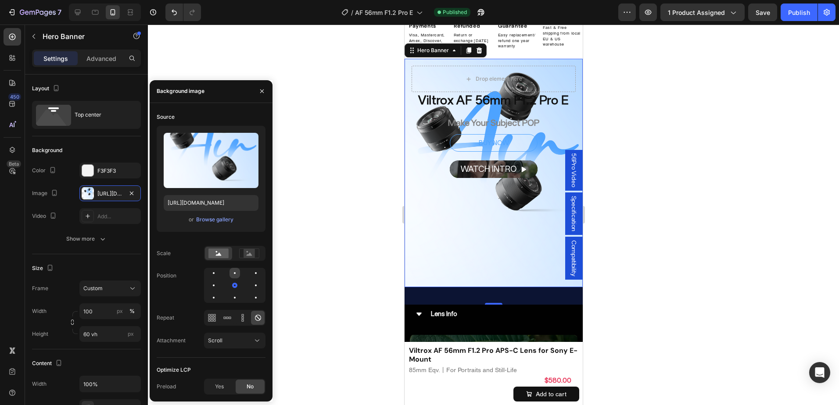
click at [250, 274] on div at bounding box center [255, 273] width 11 height 11
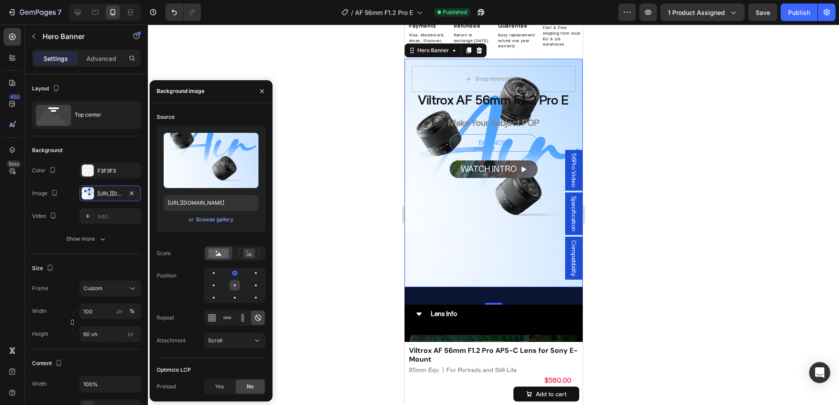
click at [250, 283] on div at bounding box center [255, 285] width 11 height 11
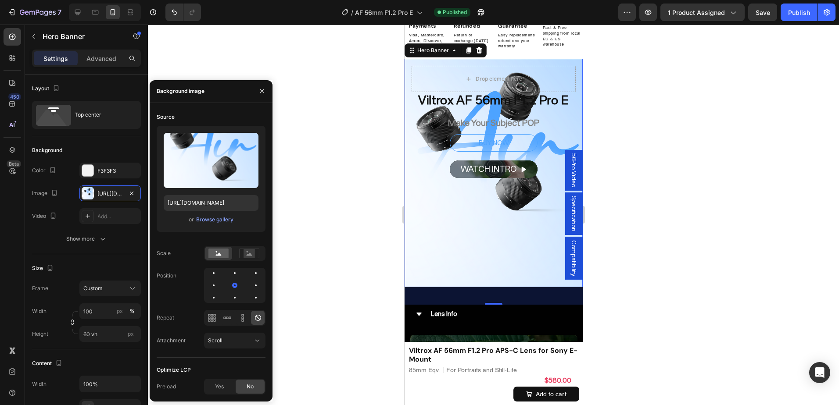
click at [229, 294] on div at bounding box center [234, 285] width 61 height 35
click at [234, 297] on div at bounding box center [235, 298] width 2 height 2
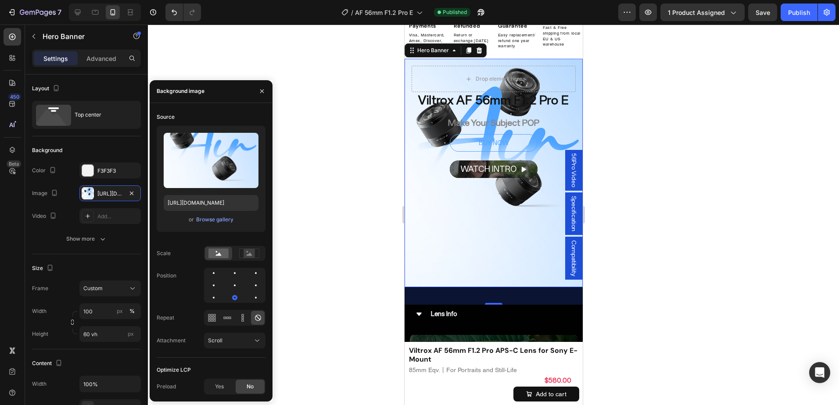
click at [494, 230] on div "Overlay" at bounding box center [493, 173] width 178 height 229
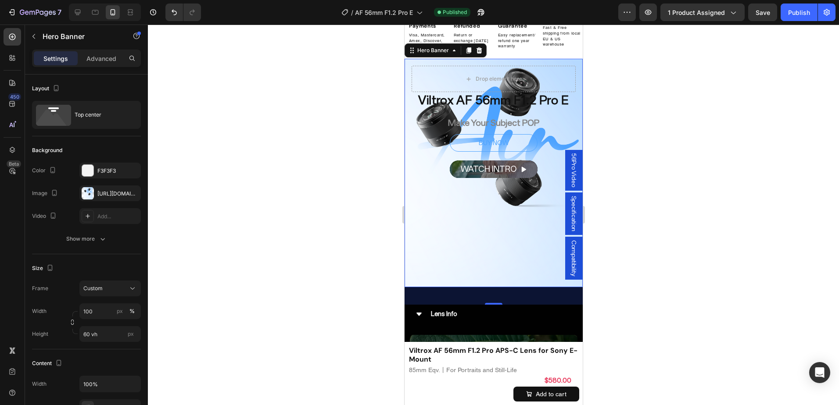
drag, startPoint x: 803, startPoint y: 241, endPoint x: 788, endPoint y: 238, distance: 15.2
click at [803, 241] on div at bounding box center [493, 215] width 691 height 381
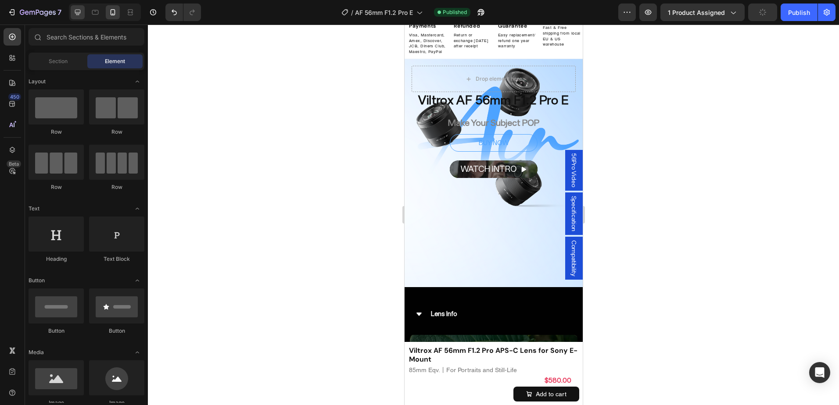
click at [78, 11] on icon at bounding box center [77, 12] width 9 height 9
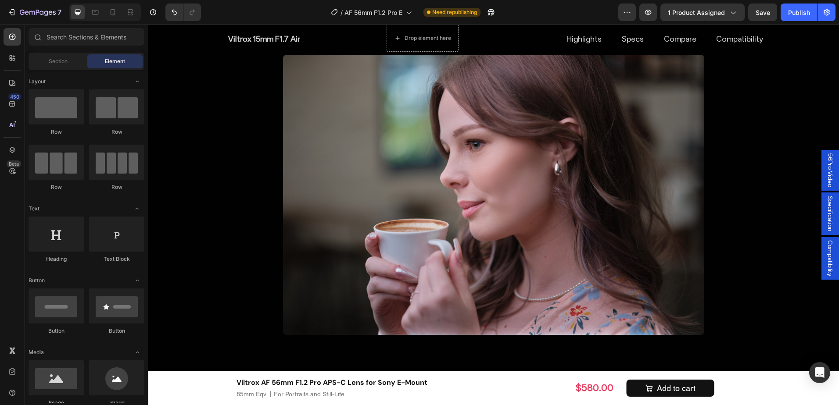
scroll to position [1769, 0]
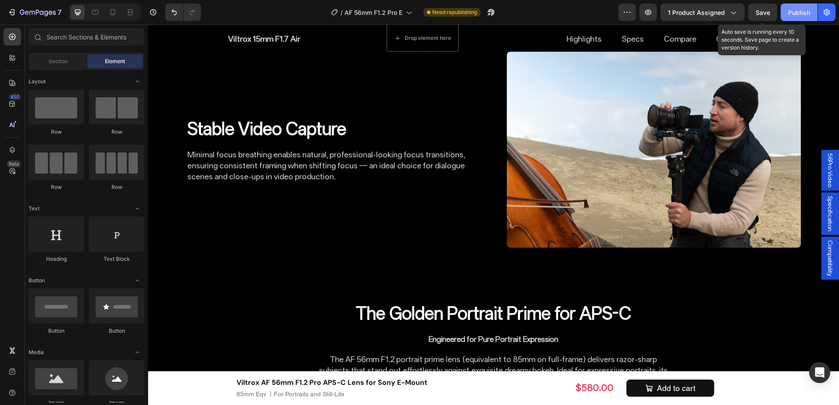
drag, startPoint x: 770, startPoint y: 16, endPoint x: 788, endPoint y: 11, distance: 18.9
click at [770, 16] on button "Save" at bounding box center [762, 13] width 29 height 18
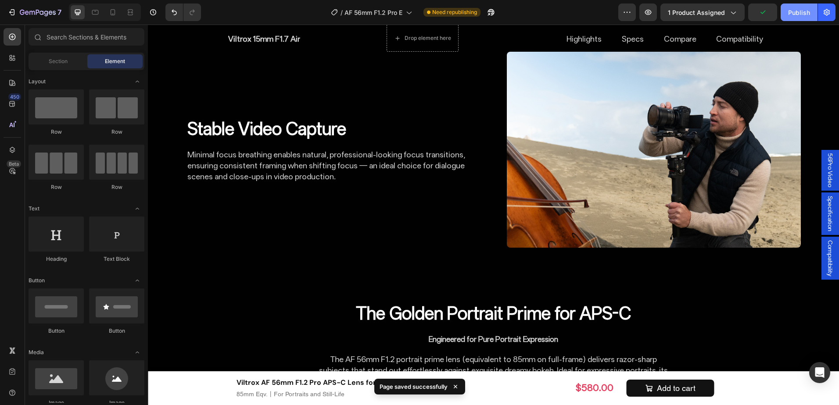
click at [790, 10] on div "Publish" at bounding box center [799, 12] width 22 height 9
